Goal: Information Seeking & Learning: Learn about a topic

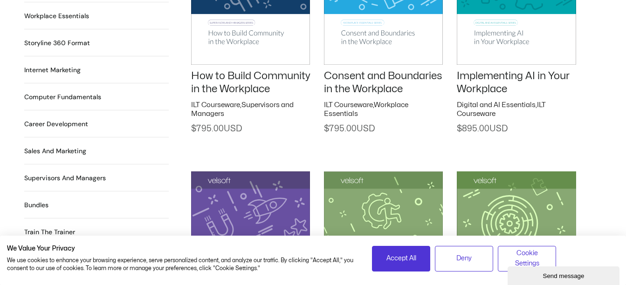
scroll to position [839, 0]
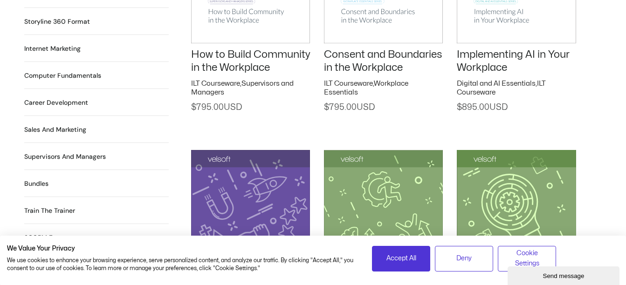
click at [59, 71] on h2 "Computer Fundamentals 55 Products" at bounding box center [62, 76] width 77 height 10
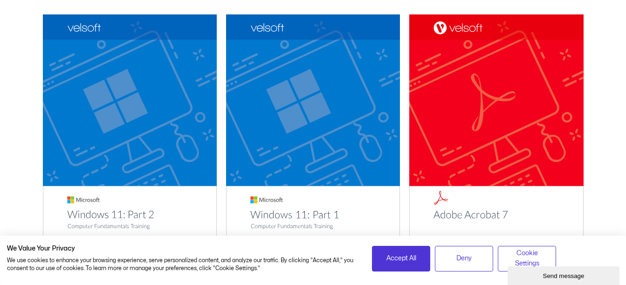
scroll to position [187, 0]
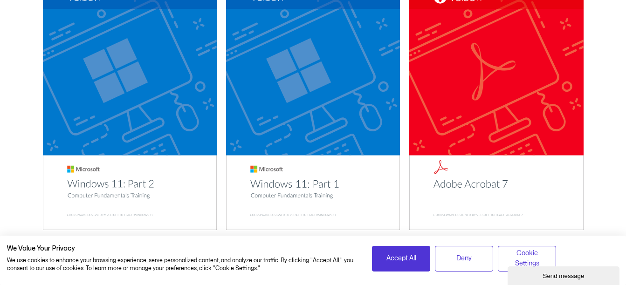
click at [131, 104] on img at bounding box center [130, 107] width 174 height 247
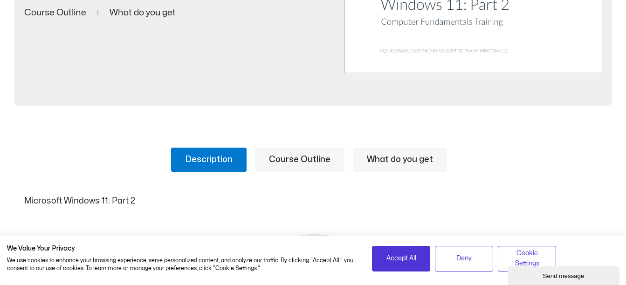
scroll to position [373, 0]
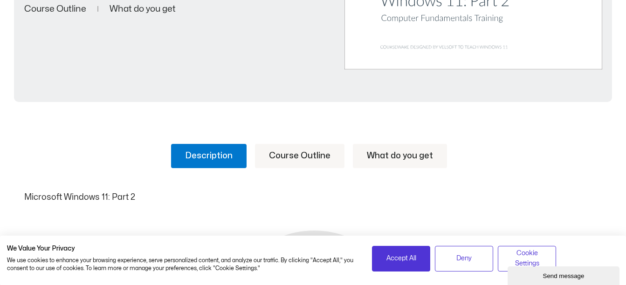
click at [281, 156] on link "Course Outline" at bounding box center [300, 156] width 90 height 24
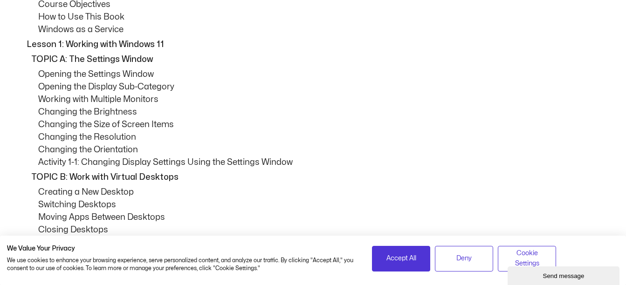
scroll to position [653, 0]
